Goal: Information Seeking & Learning: Understand process/instructions

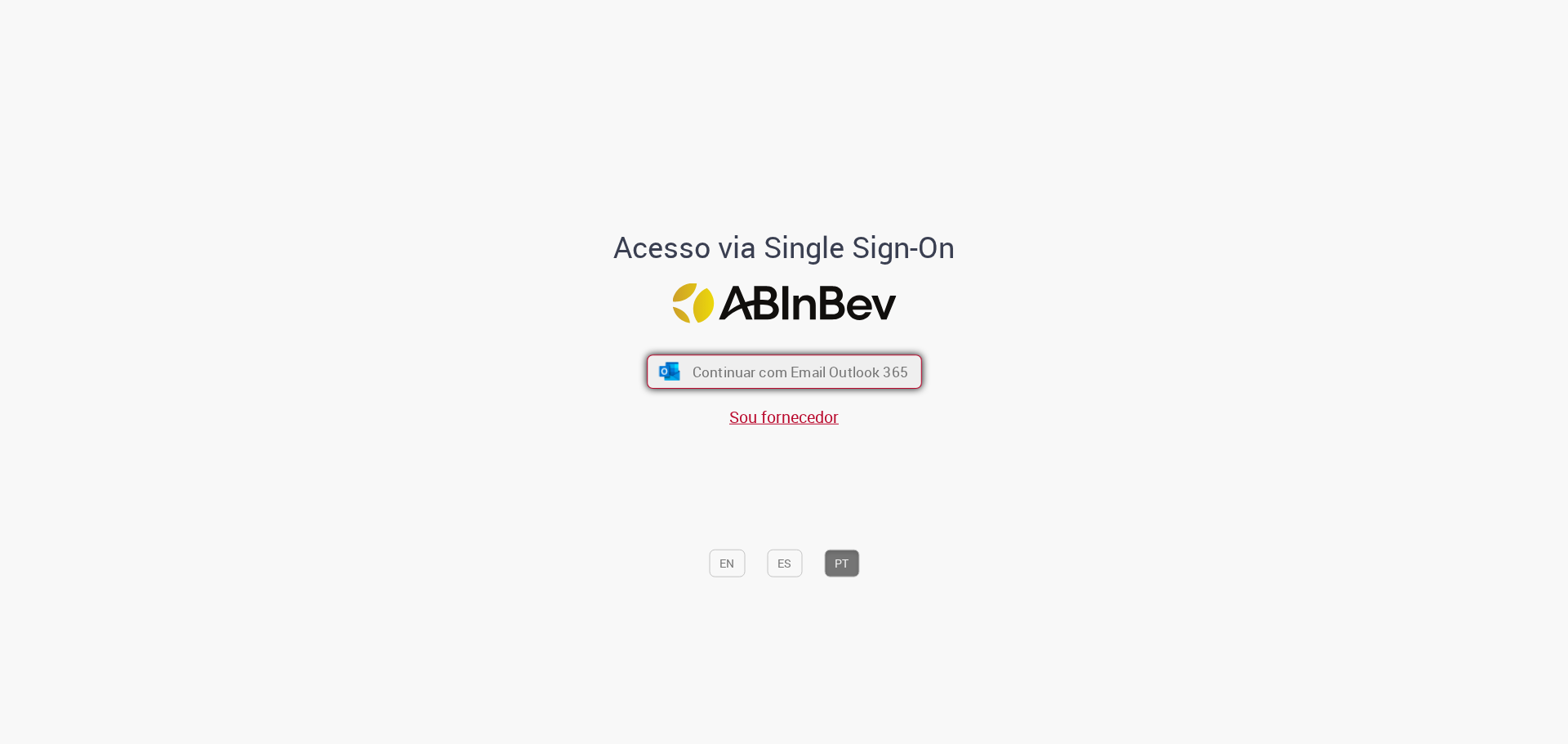
click at [792, 364] on span "Continuar com Email Outlook 365" at bounding box center [799, 371] width 216 height 19
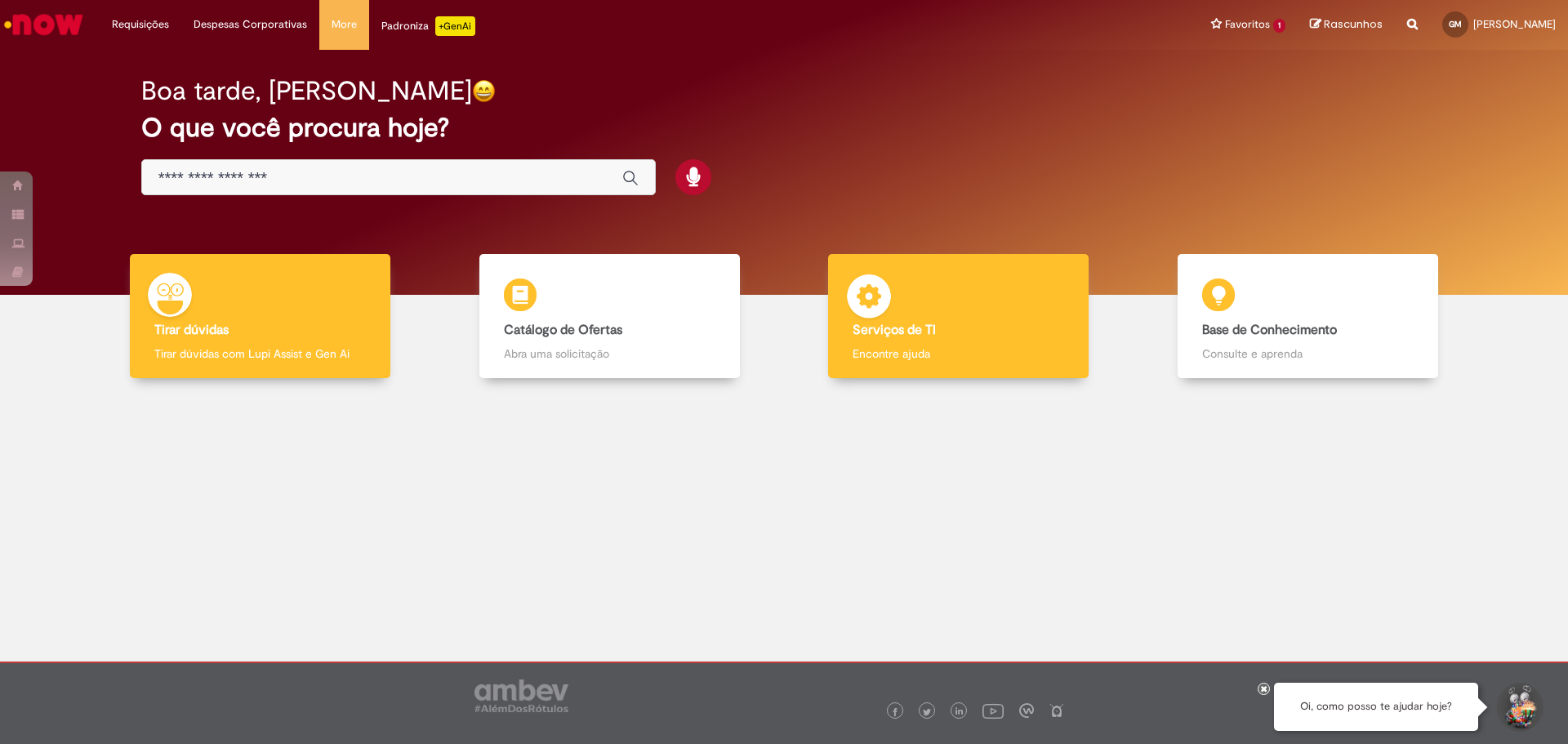
click at [937, 357] on p "Encontre ajuda" at bounding box center [959, 354] width 212 height 17
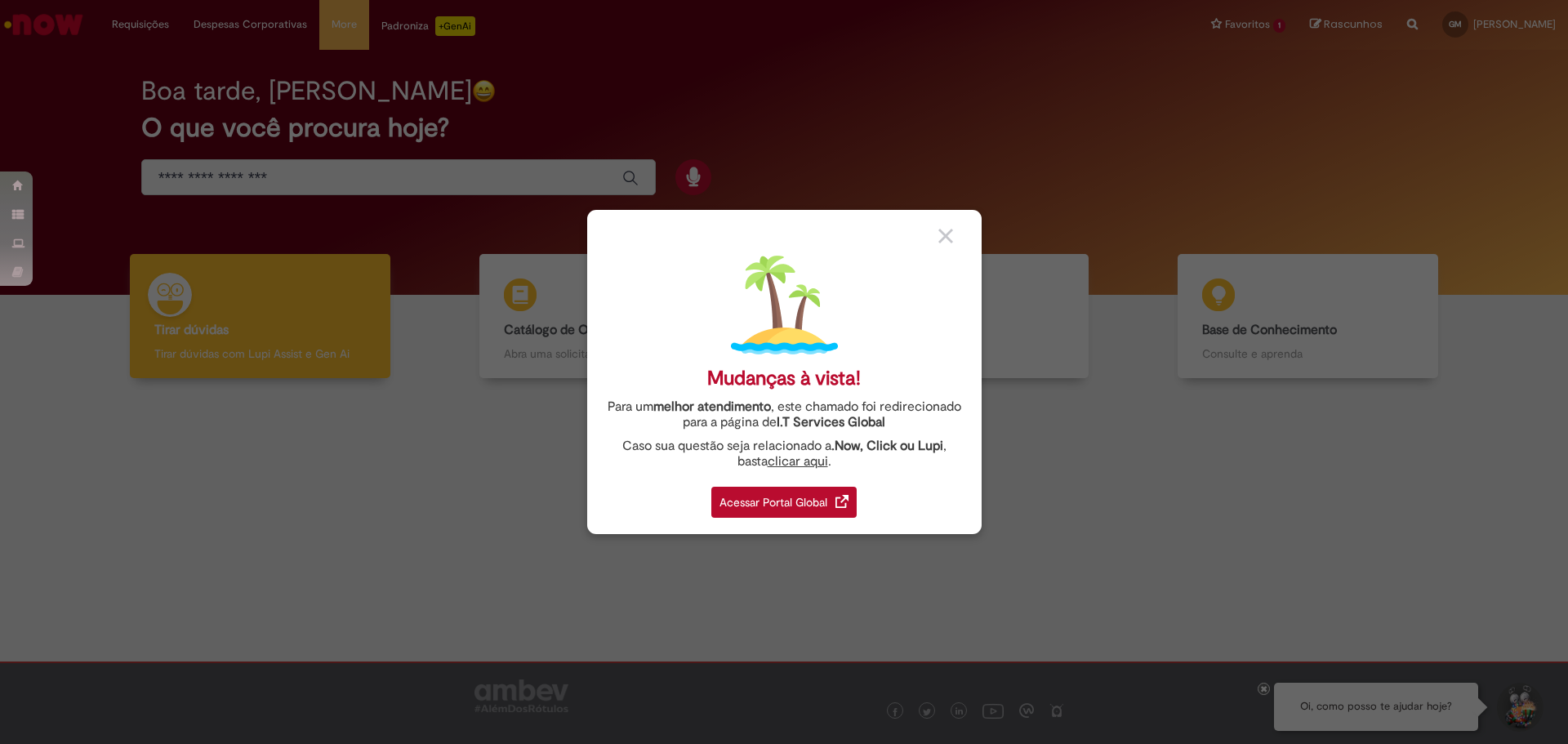
click at [791, 460] on link "clicar aqui" at bounding box center [798, 457] width 60 height 25
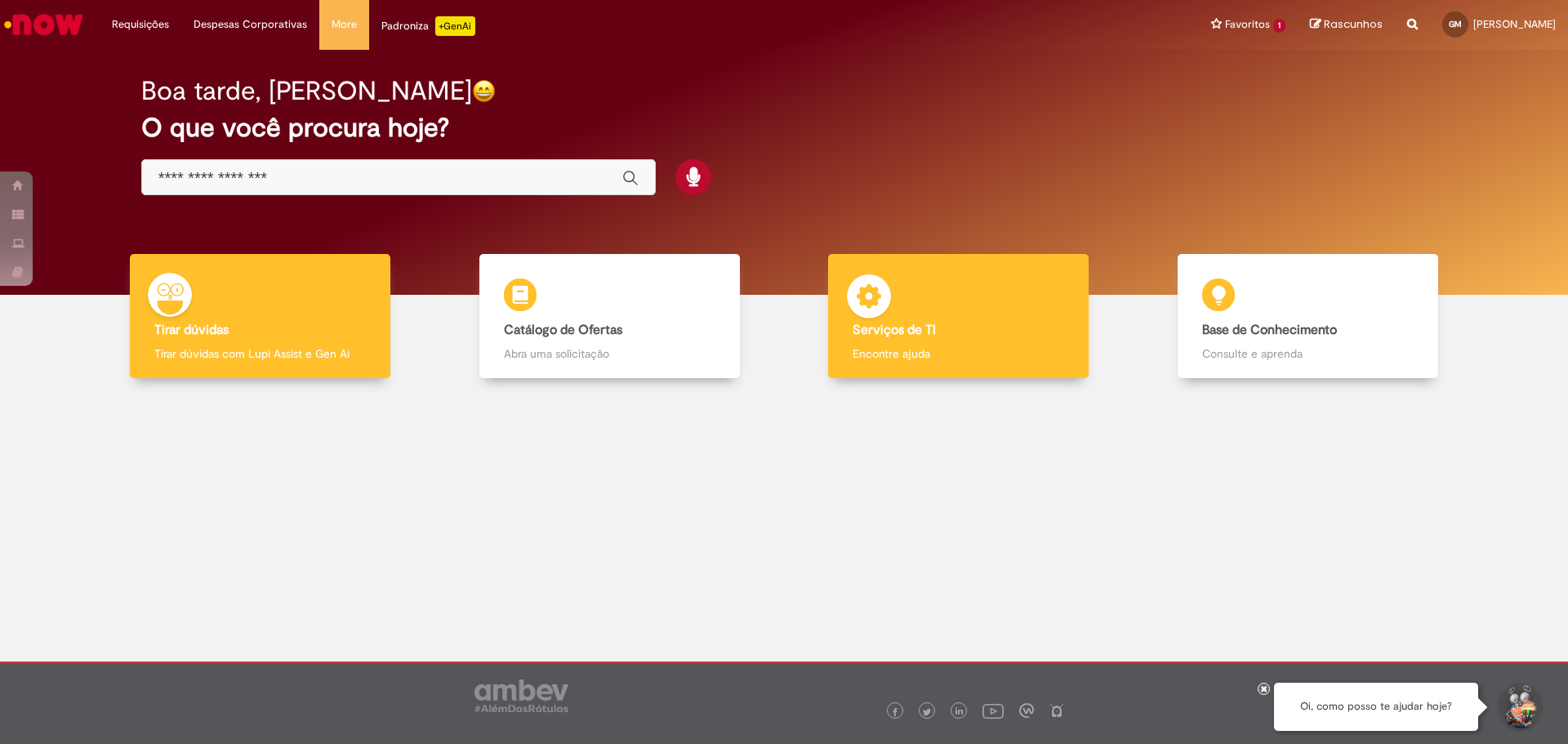
click at [981, 348] on p "Encontre ajuda" at bounding box center [959, 354] width 212 height 17
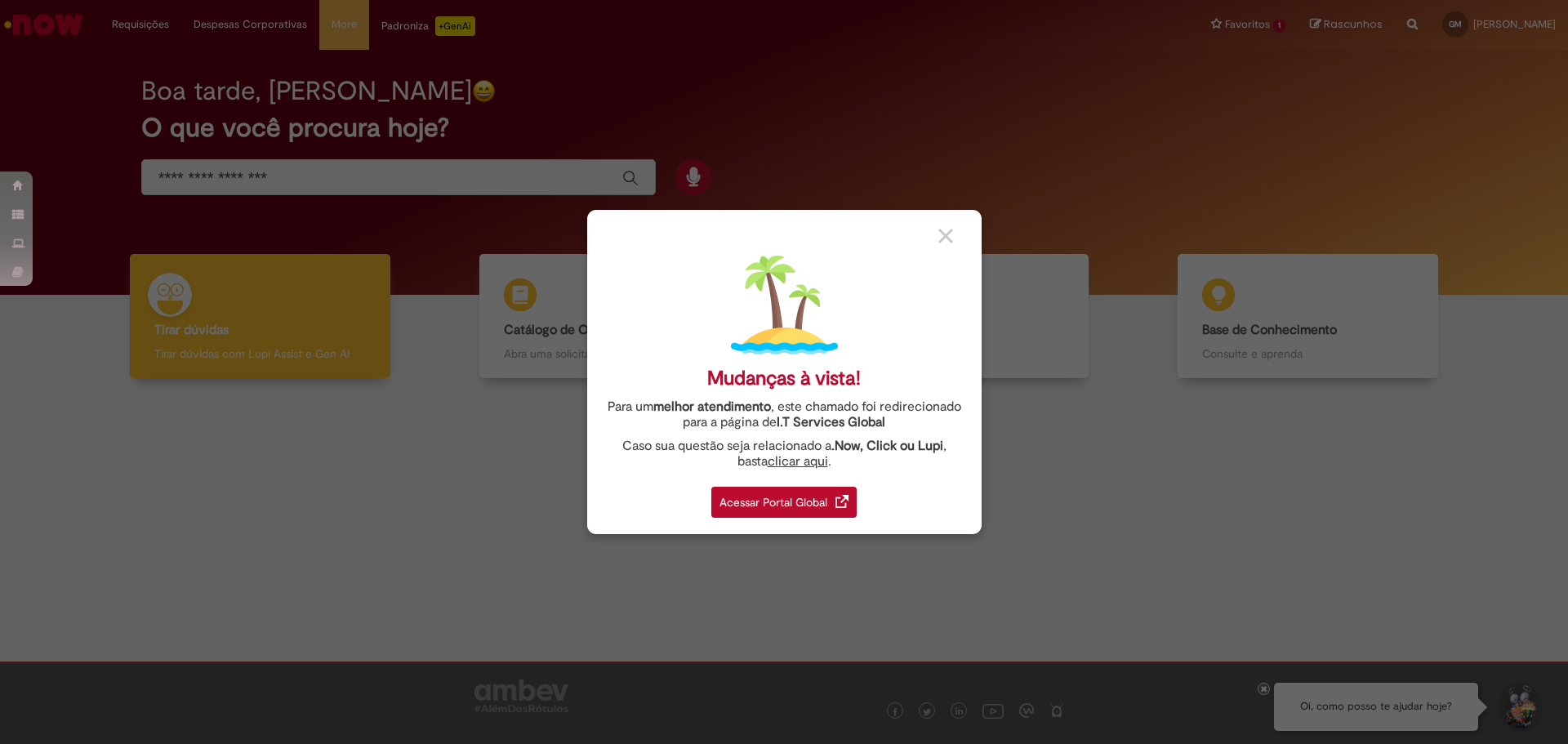
click at [807, 498] on div "Acessar Portal Global" at bounding box center [784, 502] width 145 height 31
